Goal: Transaction & Acquisition: Download file/media

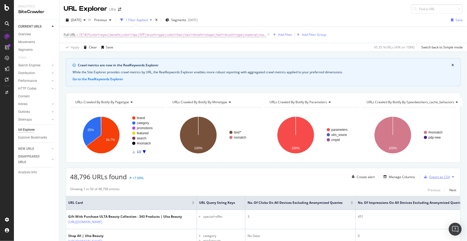
click at [433, 178] on div "Export as CSV" at bounding box center [439, 177] width 21 height 5
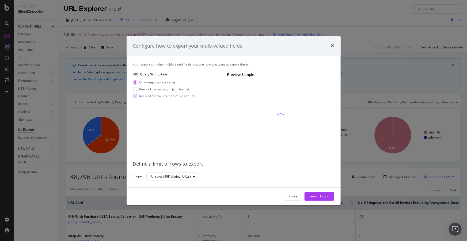
click at [155, 95] on div "Keep all the values, one value per line" at bounding box center [167, 96] width 56 height 5
click at [317, 195] on div "Launch Export" at bounding box center [319, 196] width 21 height 5
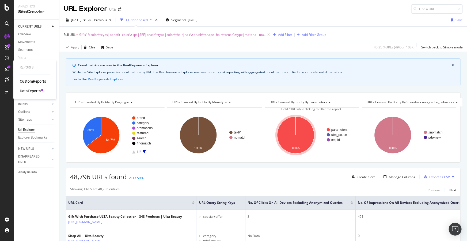
click at [31, 90] on div "DataExports" at bounding box center [30, 91] width 21 height 5
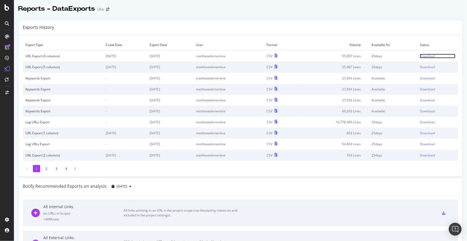
click at [424, 54] on div "Download" at bounding box center [427, 56] width 15 height 5
